Goal: Task Accomplishment & Management: Use online tool/utility

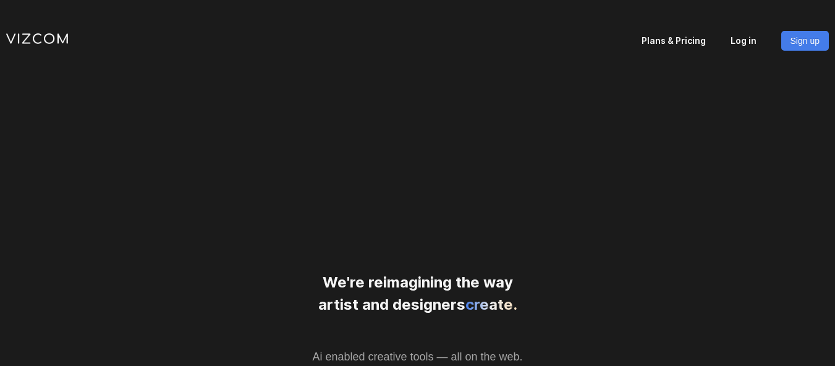
click at [730, 38] on p "Plans & Pricing" at bounding box center [685, 39] width 89 height 17
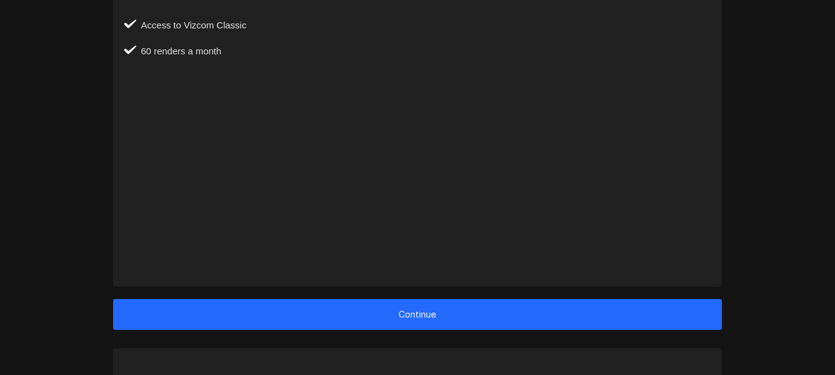
scroll to position [272, 0]
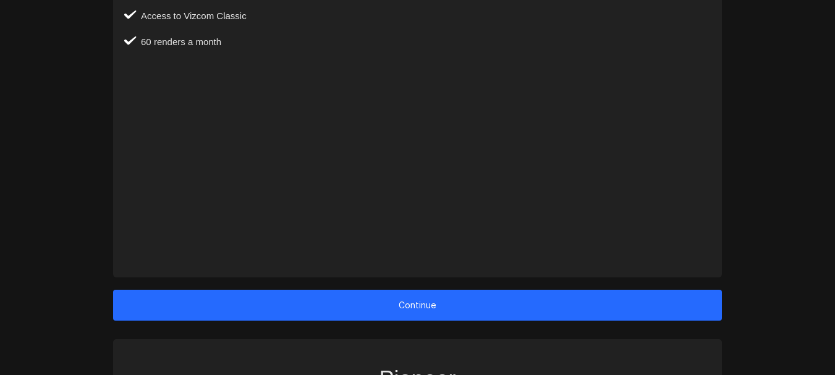
click at [638, 294] on button "Continue" at bounding box center [417, 305] width 608 height 31
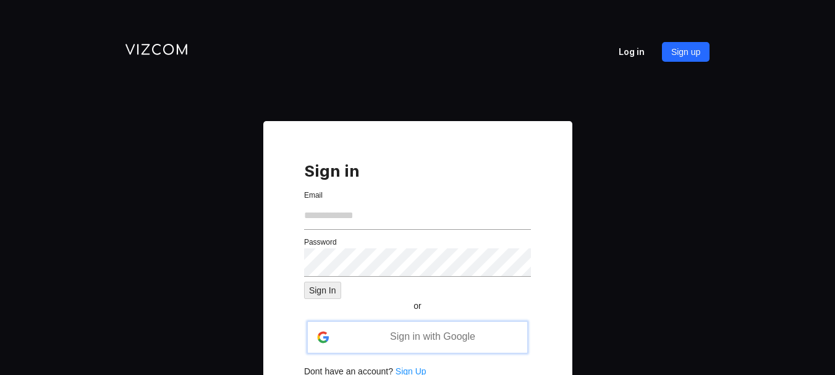
click at [417, 340] on span "Sign in with Google" at bounding box center [432, 336] width 85 height 11
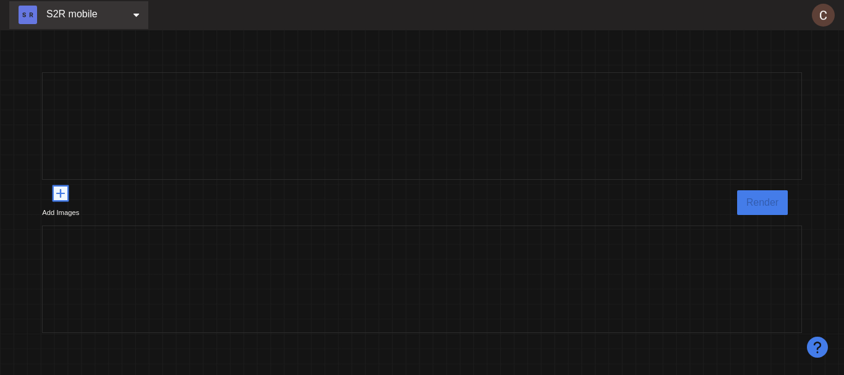
click at [132, 16] on div "S2R mobile" at bounding box center [78, 15] width 139 height 28
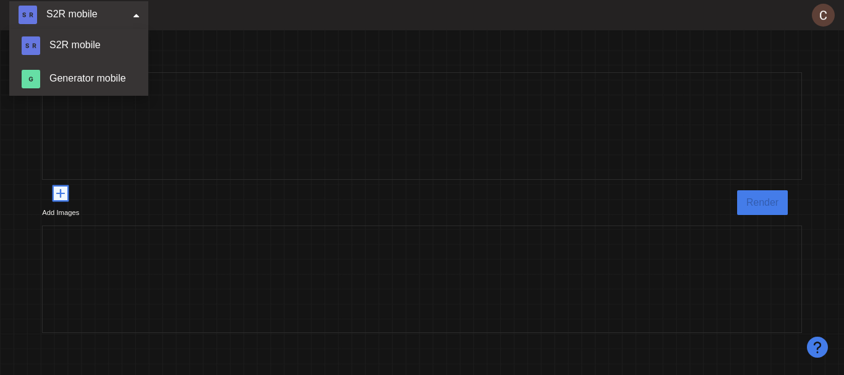
click at [132, 16] on div "S2R mobile" at bounding box center [78, 15] width 139 height 28
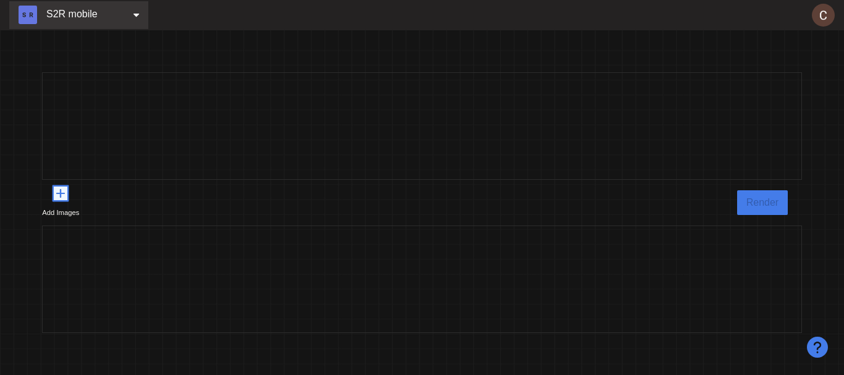
click at [83, 20] on div "S2R mobile" at bounding box center [58, 15] width 79 height 19
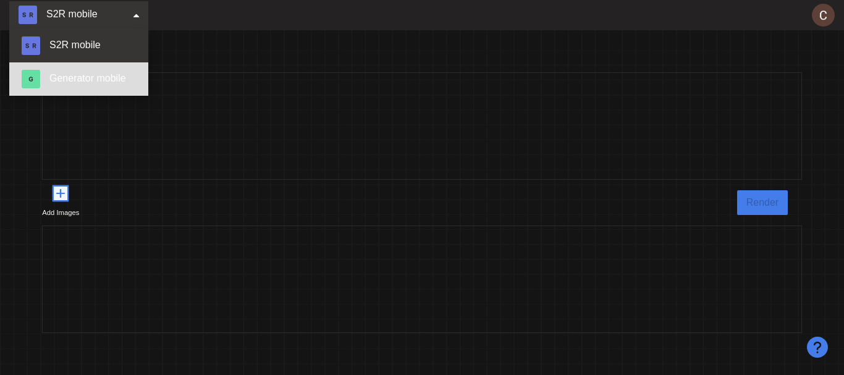
click at [88, 79] on link "Generator mobile" at bounding box center [78, 78] width 139 height 33
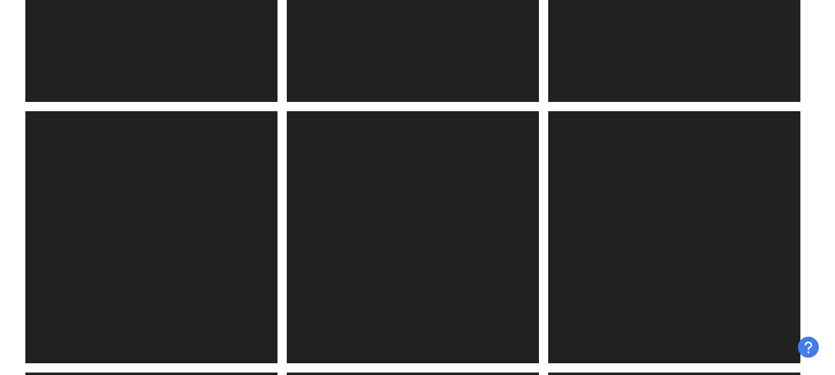
scroll to position [692, 0]
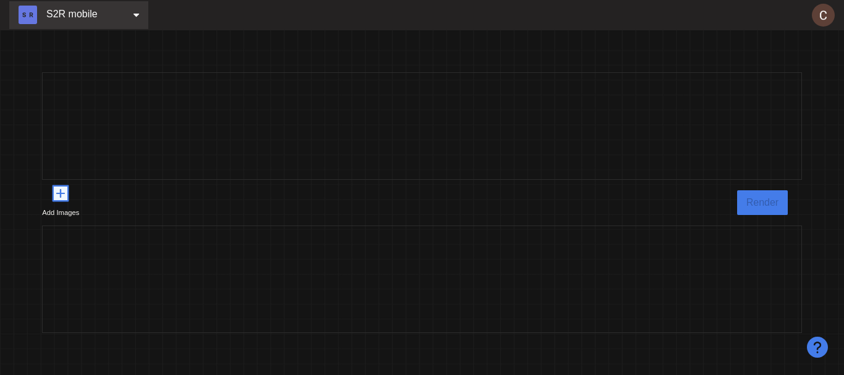
click at [59, 195] on icon "plus-square" at bounding box center [61, 194] width 14 height 14
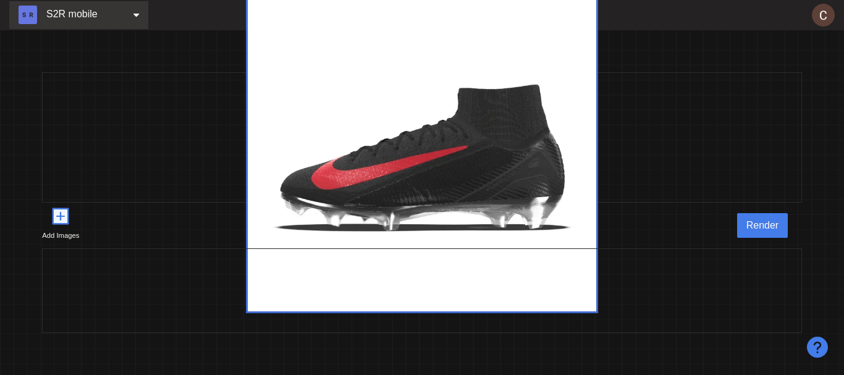
click at [770, 229] on span "Render" at bounding box center [762, 224] width 32 height 15
click at [757, 234] on button "Render" at bounding box center [762, 225] width 51 height 25
click at [64, 19] on div "S2R mobile" at bounding box center [58, 15] width 79 height 19
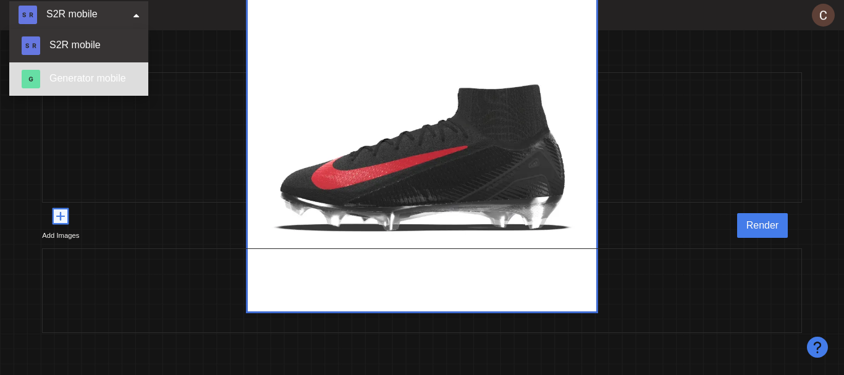
click at [96, 77] on link "Generator mobile" at bounding box center [78, 78] width 139 height 33
